Goal: Navigation & Orientation: Find specific page/section

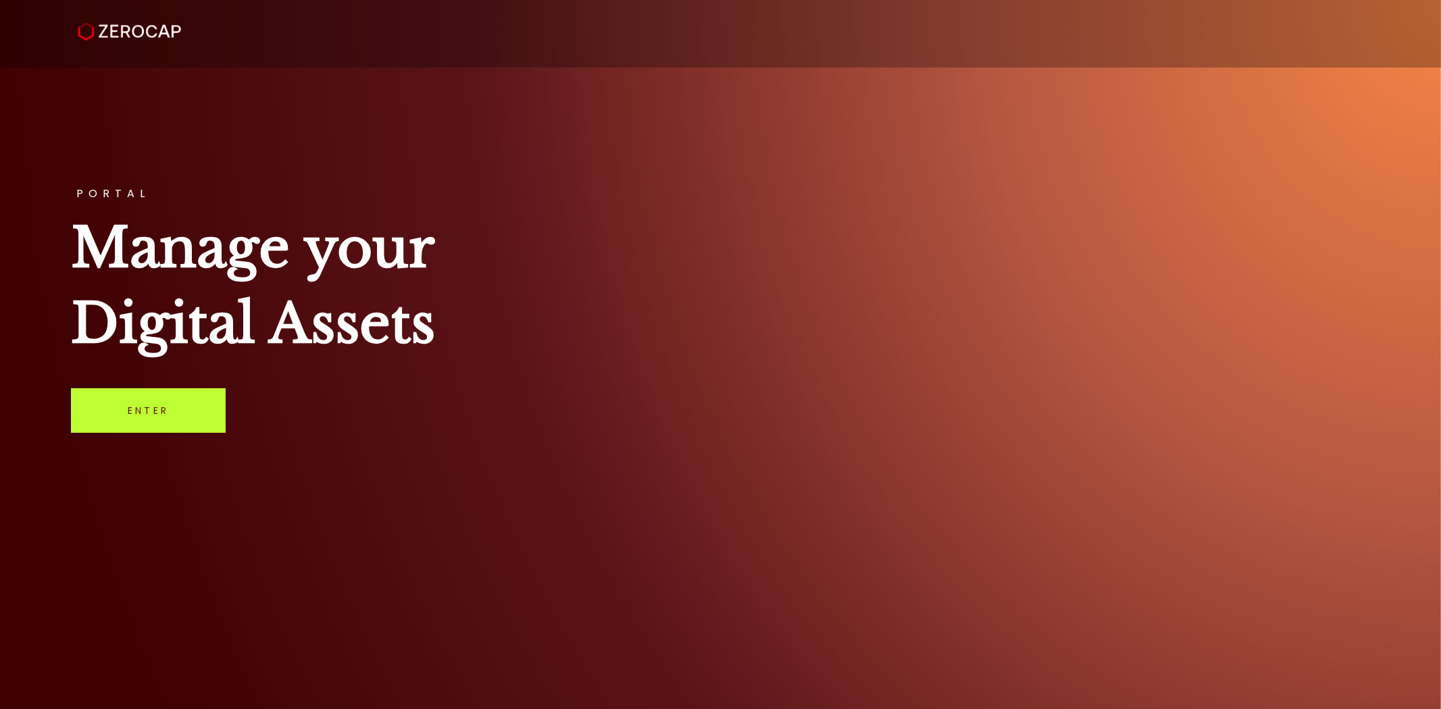
click at [167, 403] on link "Enter" at bounding box center [148, 410] width 155 height 45
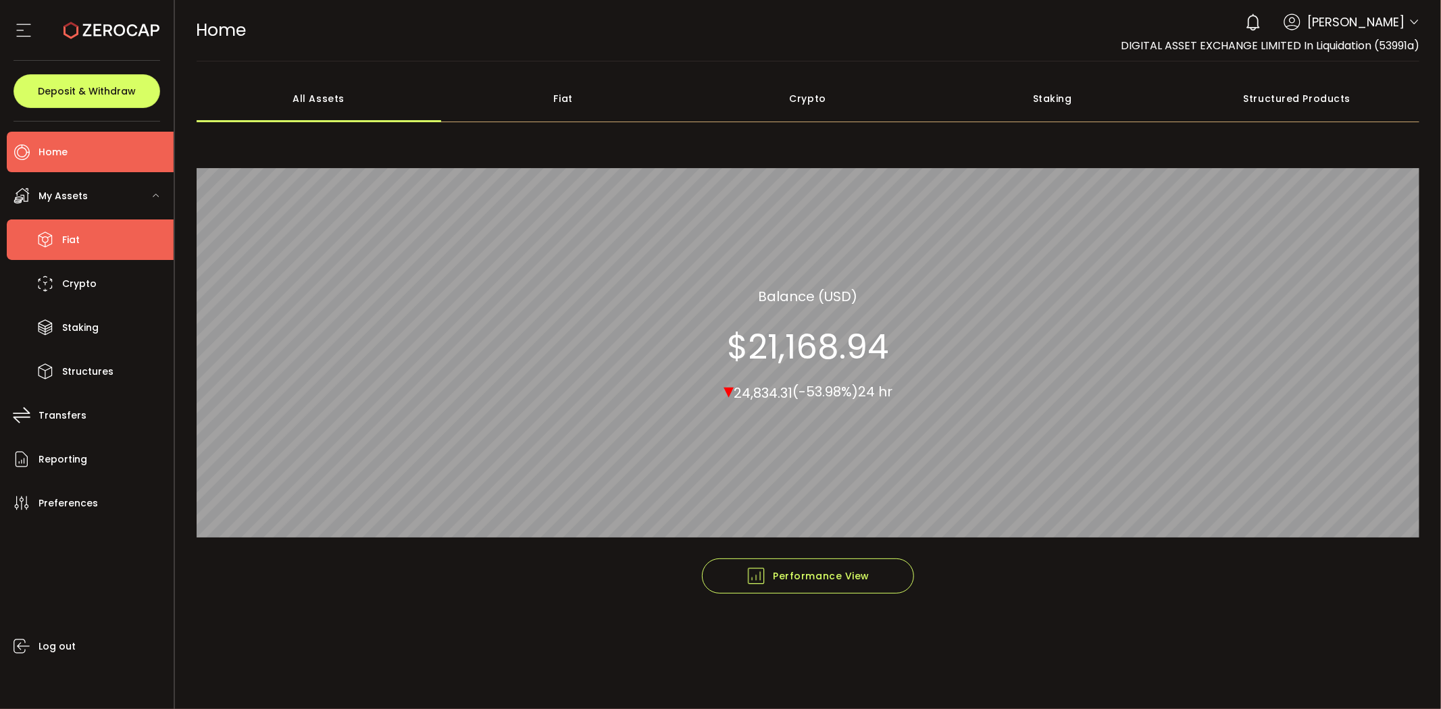
click at [84, 258] on li "Fiat" at bounding box center [90, 239] width 167 height 41
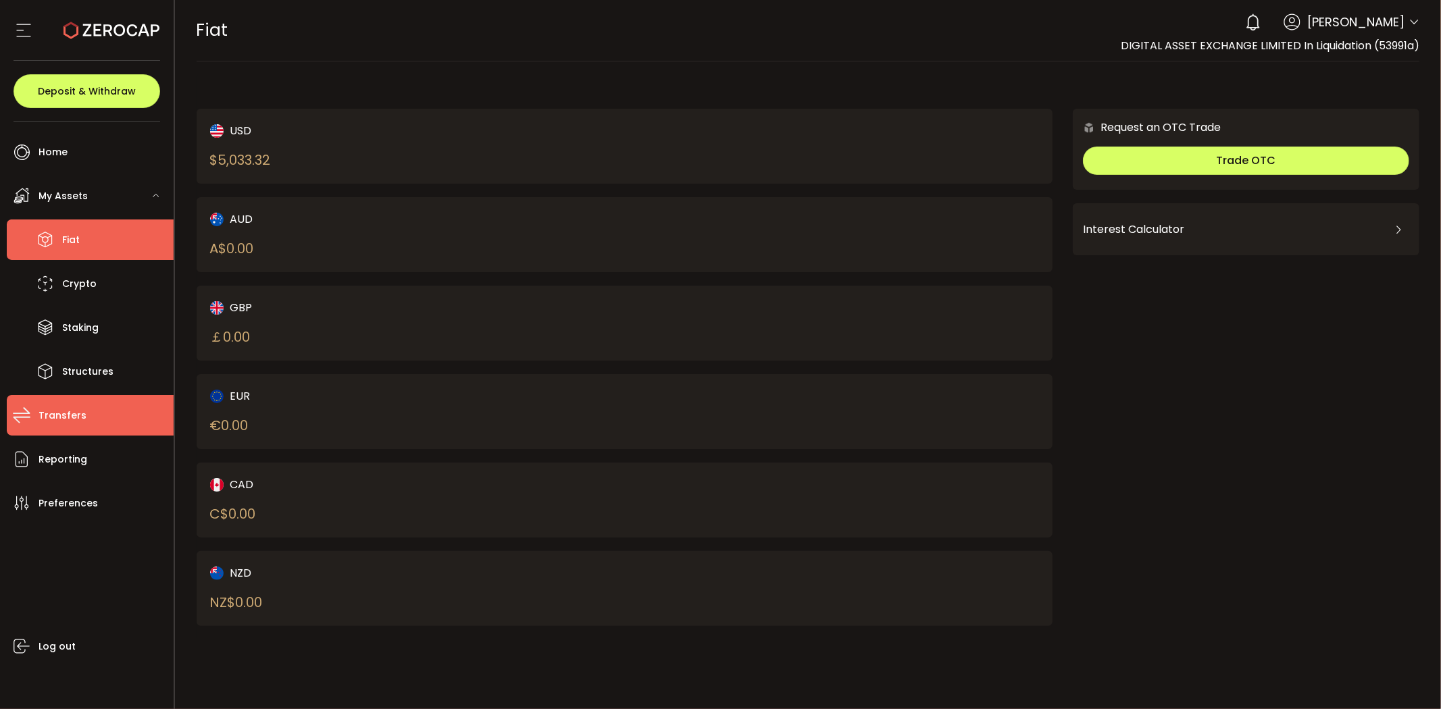
click at [72, 420] on span "Transfers" at bounding box center [62, 416] width 48 height 20
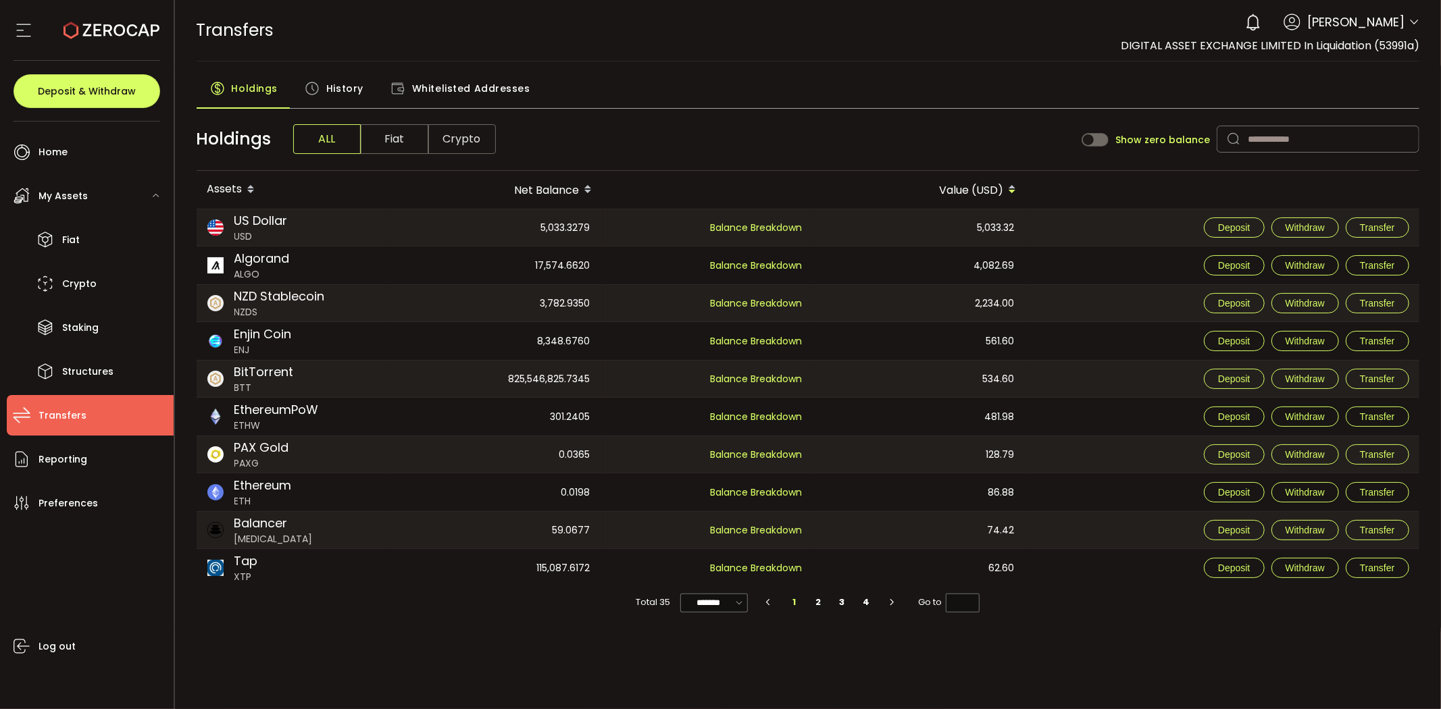
click at [461, 93] on span "Whitelisted Addresses" at bounding box center [471, 88] width 118 height 27
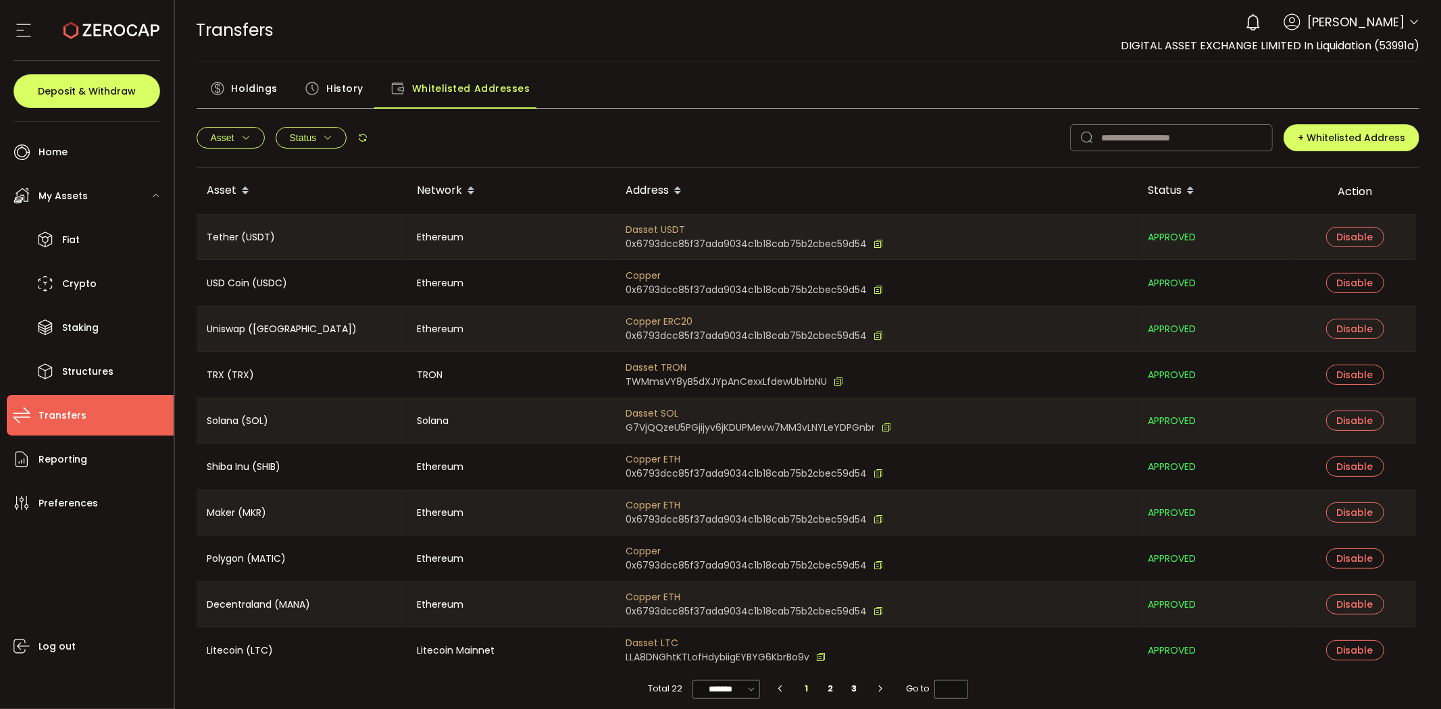
click at [243, 97] on span "Holdings" at bounding box center [255, 88] width 46 height 27
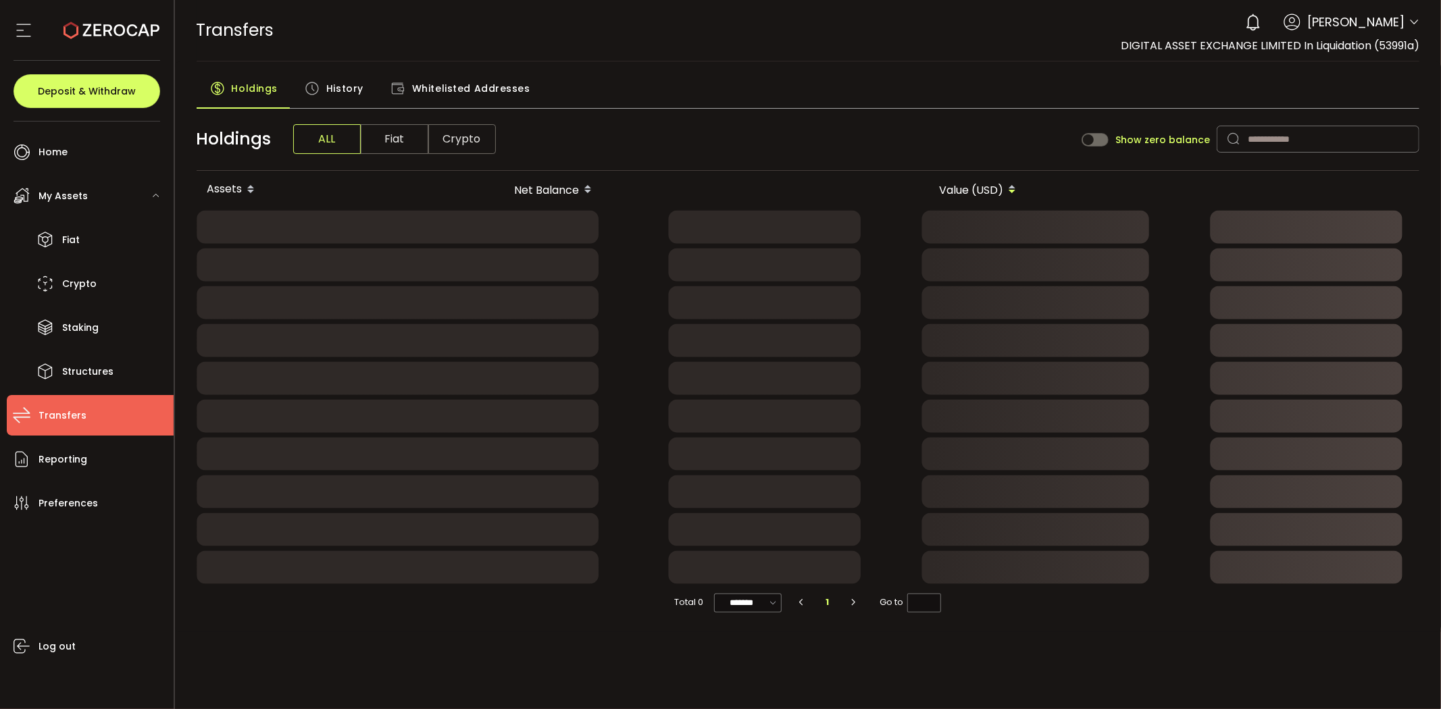
click at [487, 140] on span "Crypto" at bounding box center [462, 139] width 68 height 30
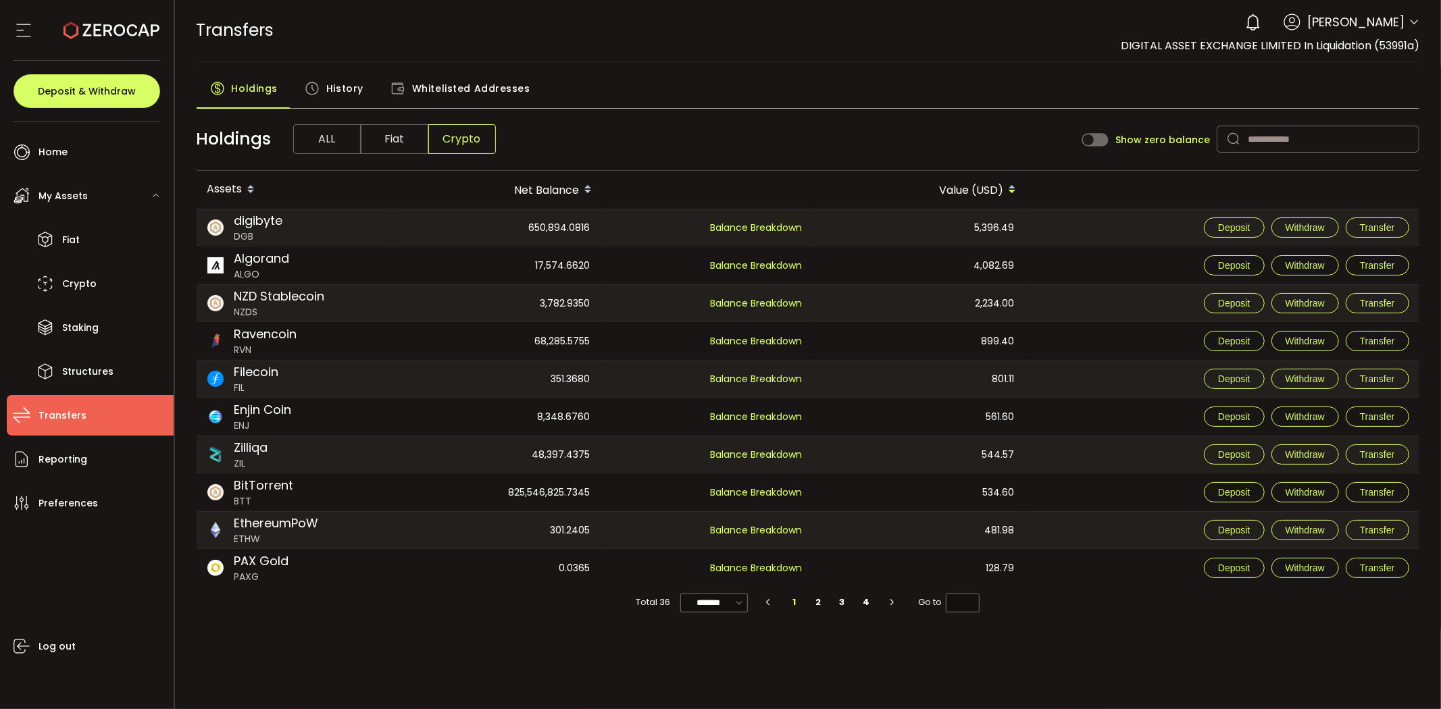
click at [723, 140] on div "Holdings ALL Fiat Crypto Show zero balance" at bounding box center [808, 139] width 1223 height 63
